Goal: Task Accomplishment & Management: Manage account settings

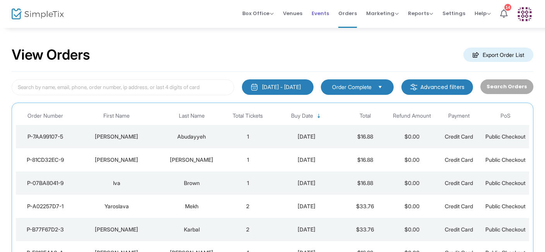
click at [325, 14] on span "Events" at bounding box center [320, 13] width 17 height 20
